Goal: Transaction & Acquisition: Purchase product/service

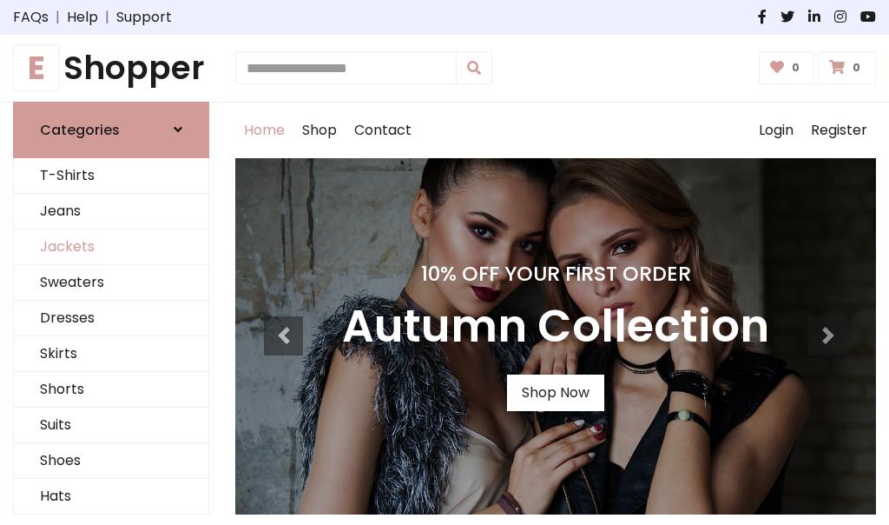
click at [111, 247] on link "Jackets" at bounding box center [111, 247] width 195 height 36
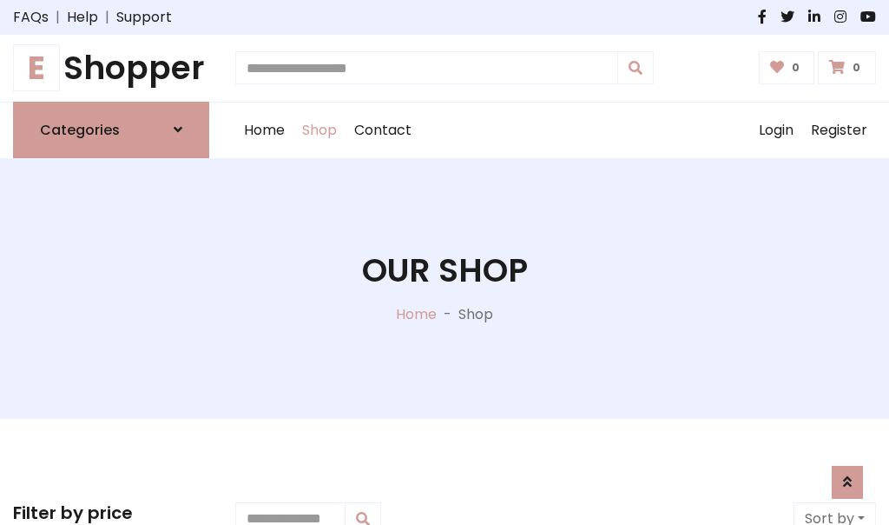
scroll to position [785, 0]
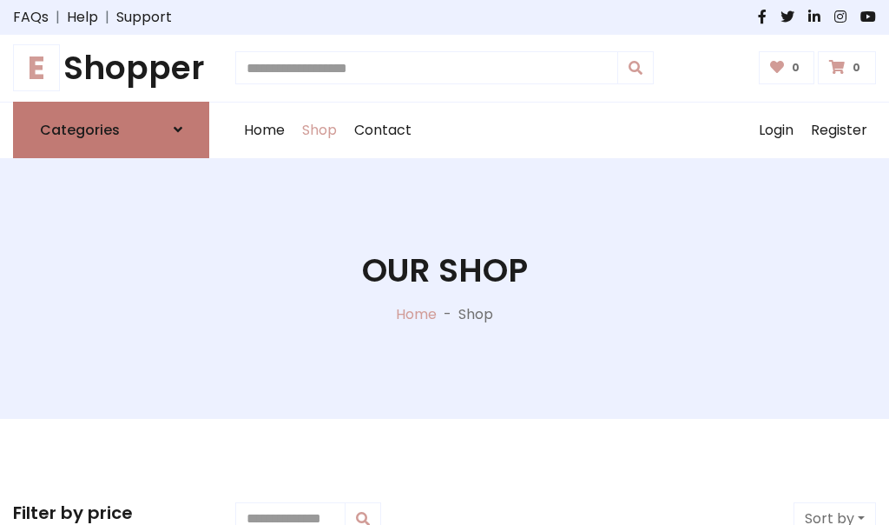
click at [111, 129] on h6 "Categories" at bounding box center [80, 130] width 80 height 17
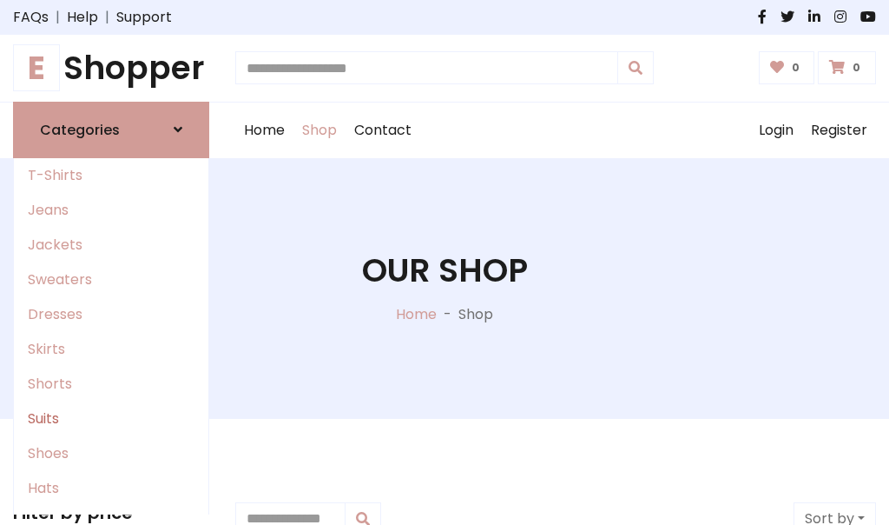
click at [111, 418] on link "Suits" at bounding box center [111, 418] width 195 height 35
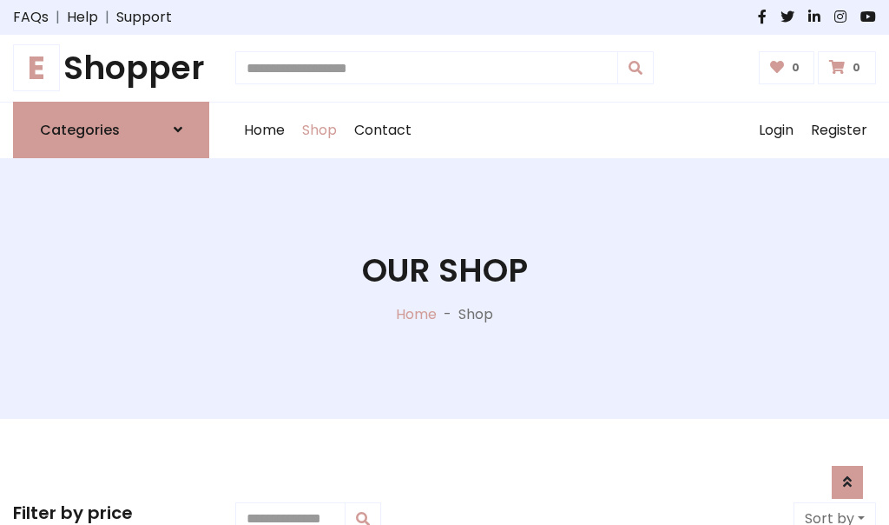
scroll to position [1255, 0]
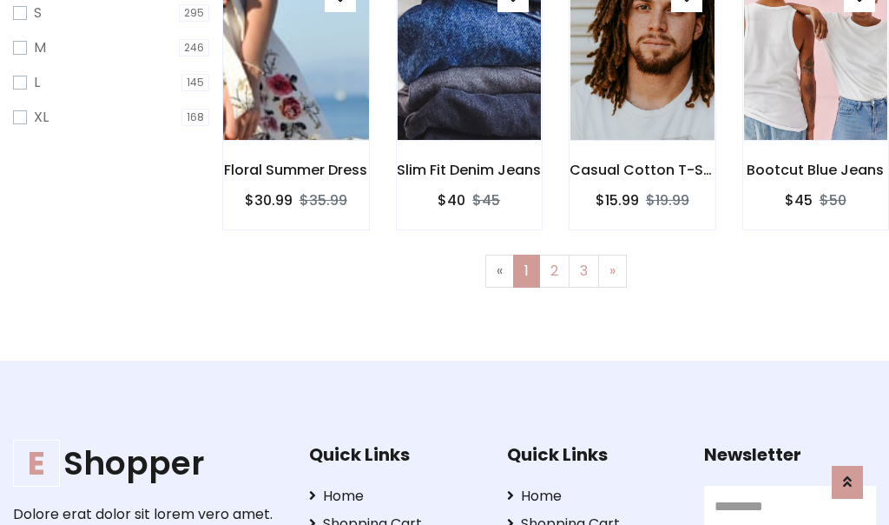
scroll to position [87, 0]
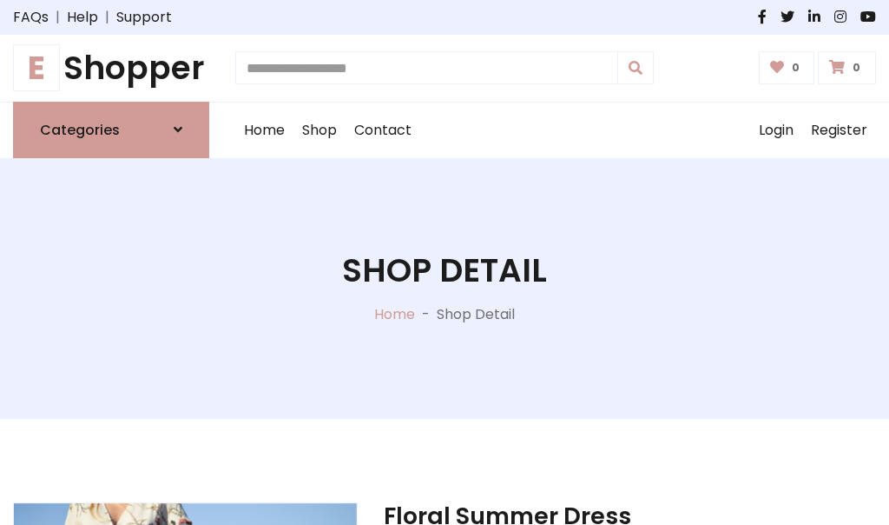
scroll to position [1623, 0]
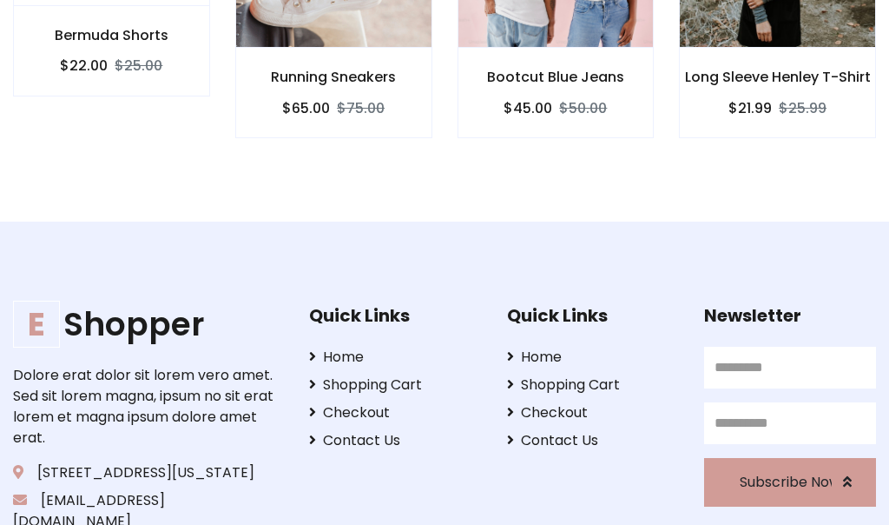
scroll to position [1621, 0]
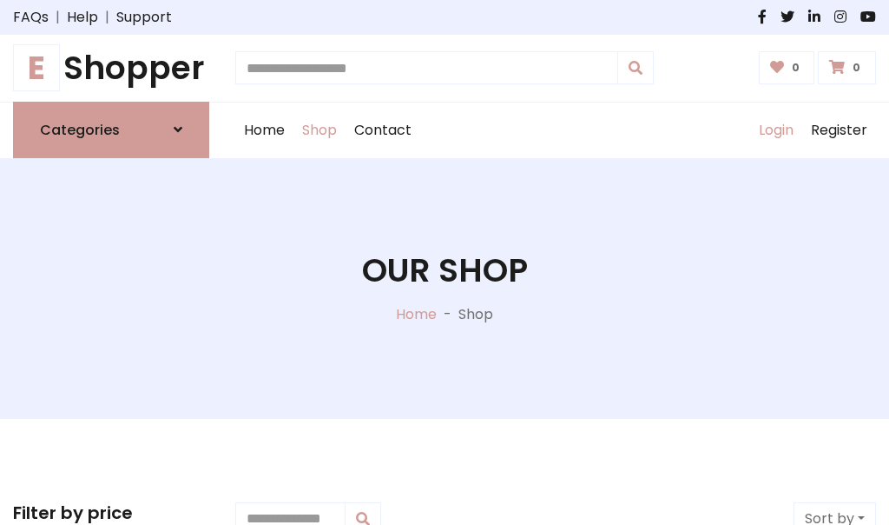
click at [776, 129] on link "Login" at bounding box center [776, 130] width 52 height 56
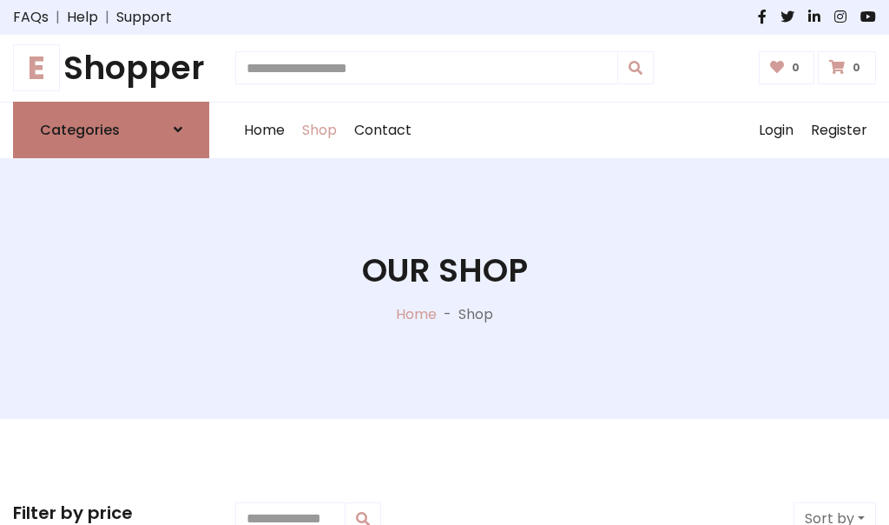
click at [178, 129] on icon at bounding box center [178, 129] width 9 height 14
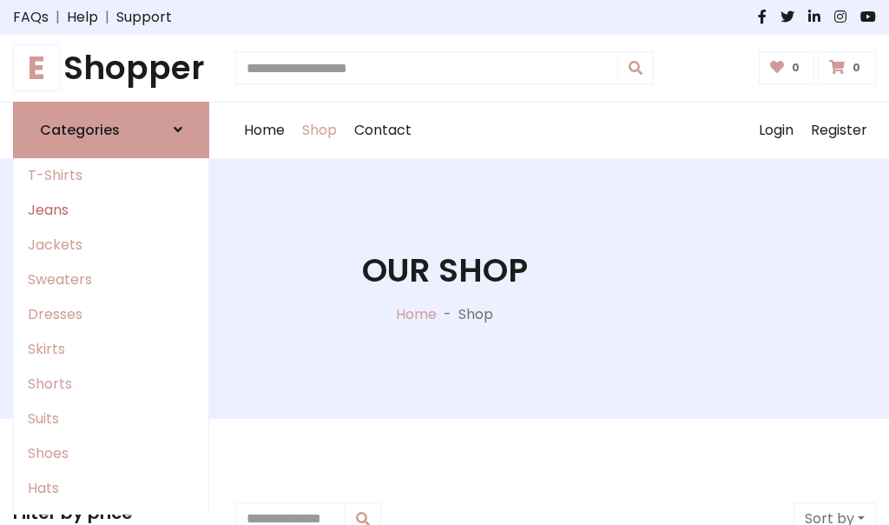
click at [111, 209] on link "Jeans" at bounding box center [111, 210] width 195 height 35
